Goal: Find specific page/section: Find specific page/section

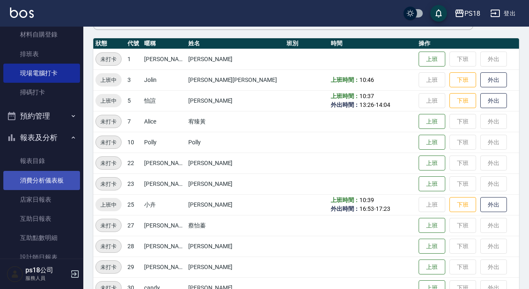
scroll to position [125, 0]
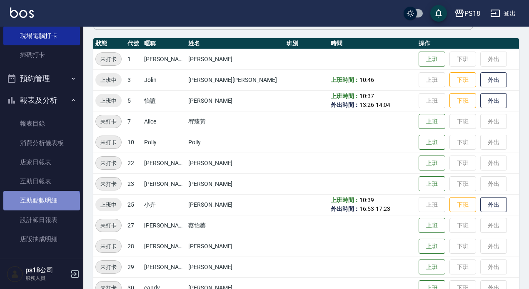
click at [42, 203] on link "互助點數明細" at bounding box center [41, 200] width 77 height 19
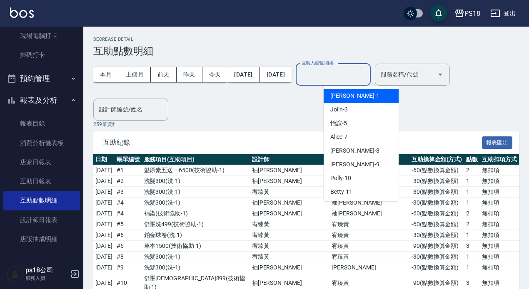
click at [367, 77] on input "互助人編號/姓名" at bounding box center [332, 74] width 67 height 15
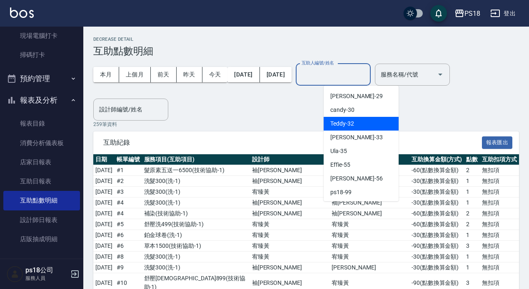
scroll to position [193, 0]
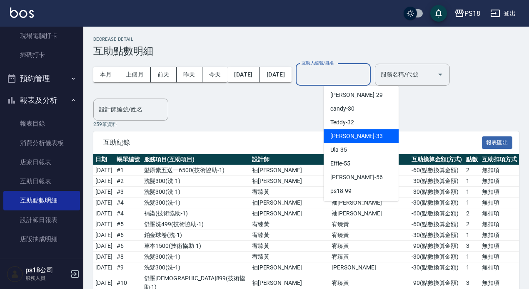
click at [346, 140] on span "[PERSON_NAME] -33" at bounding box center [356, 136] width 52 height 9
type input "[PERSON_NAME]-33"
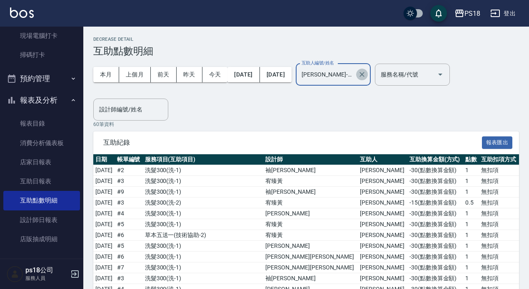
click at [368, 79] on button "Clear" at bounding box center [362, 75] width 12 height 12
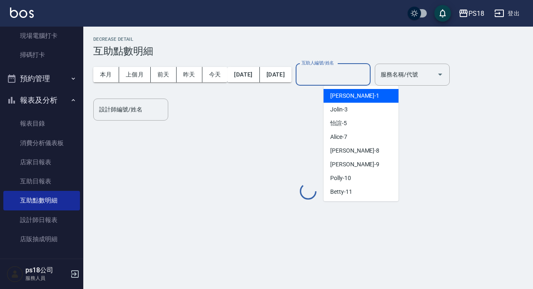
drag, startPoint x: 352, startPoint y: 74, endPoint x: 327, endPoint y: 172, distance: 101.4
click at [352, 74] on input "互助人編號/姓名" at bounding box center [332, 74] width 67 height 15
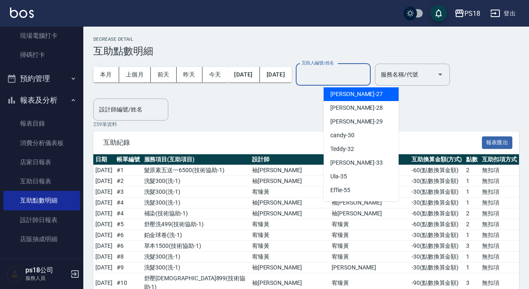
scroll to position [83, 0]
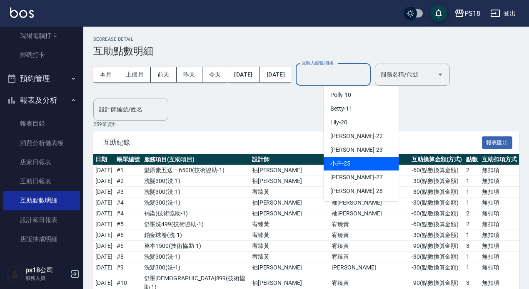
click at [345, 164] on span "小卉 -25" at bounding box center [340, 163] width 20 height 9
type input "小卉-25"
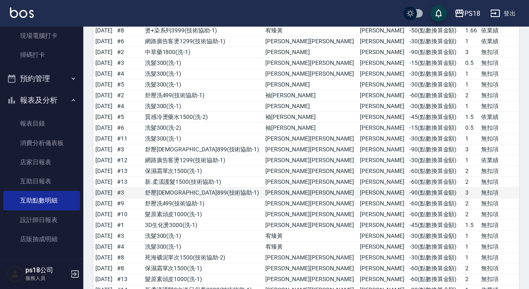
scroll to position [491, 0]
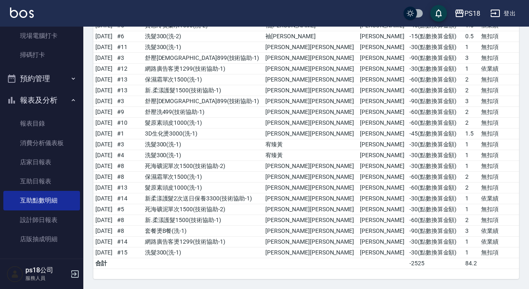
click at [52, 94] on button "報表及分析" at bounding box center [41, 101] width 77 height 22
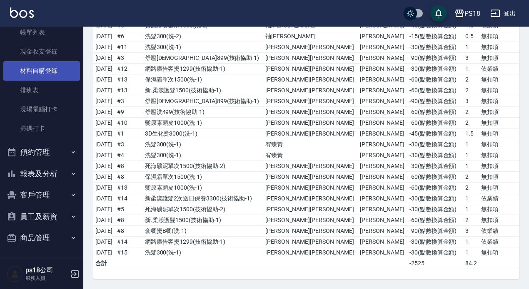
scroll to position [51, 0]
click at [51, 67] on link "材料自購登錄" at bounding box center [41, 70] width 77 height 19
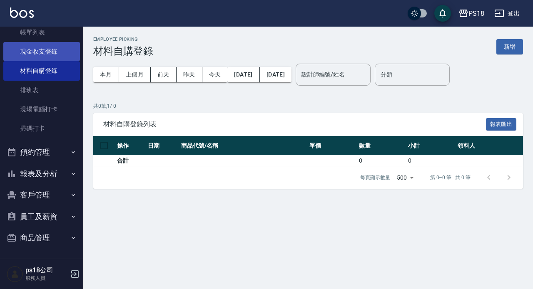
click at [29, 55] on link "現金收支登錄" at bounding box center [41, 51] width 77 height 19
